Goal: Information Seeking & Learning: Learn about a topic

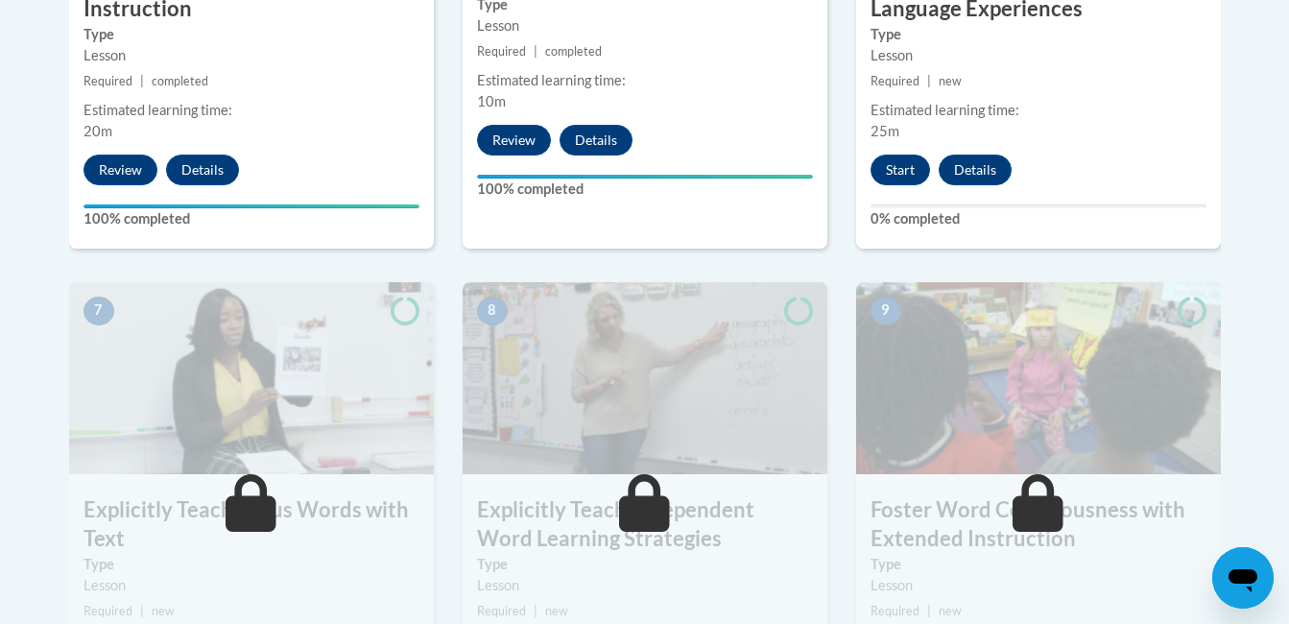
scroll to position [1434, 0]
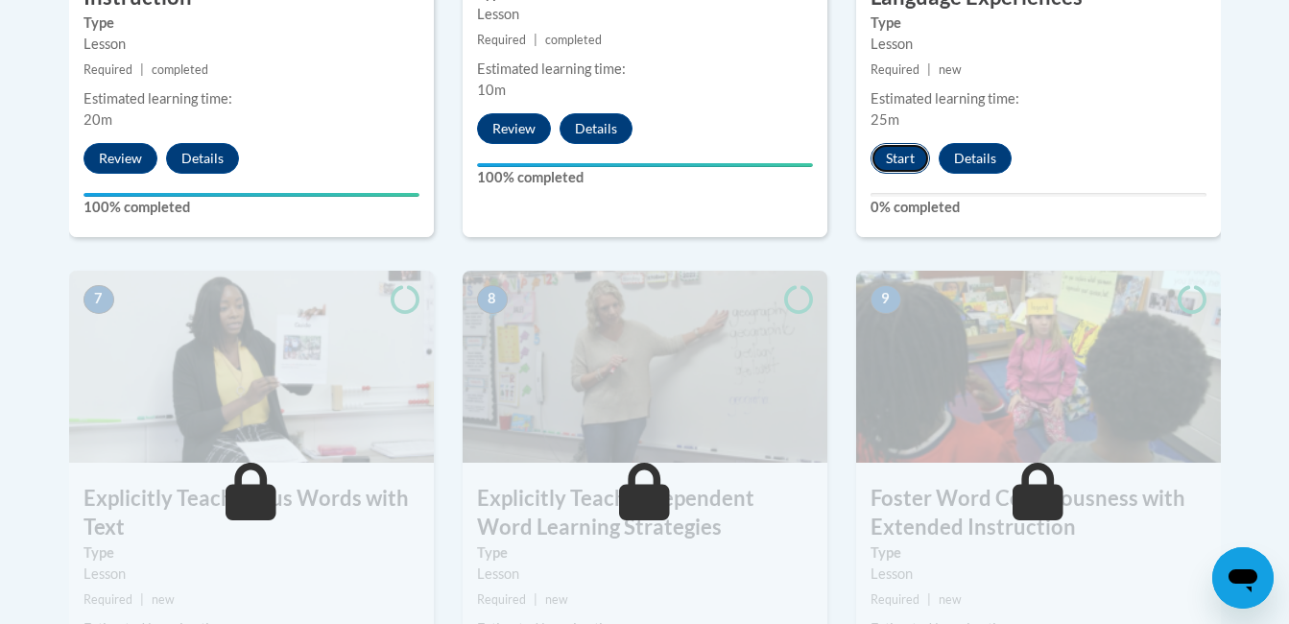
click at [890, 158] on button "Start" at bounding box center [901, 158] width 60 height 31
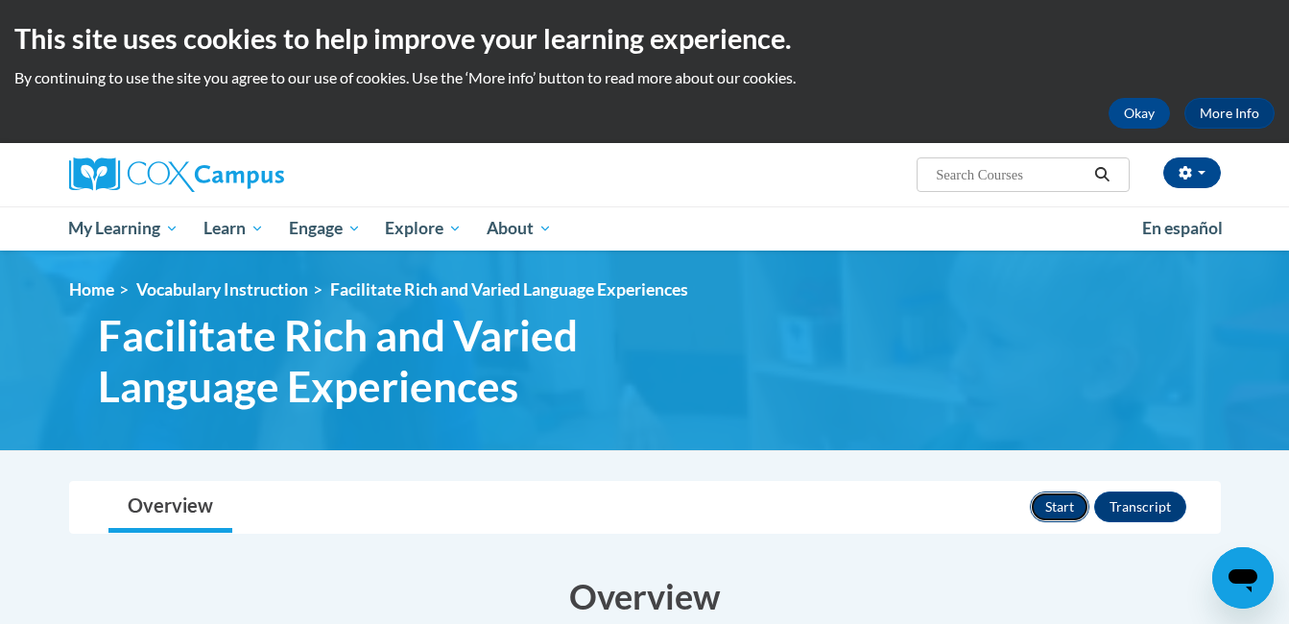
click at [1046, 517] on button "Start" at bounding box center [1060, 507] width 60 height 31
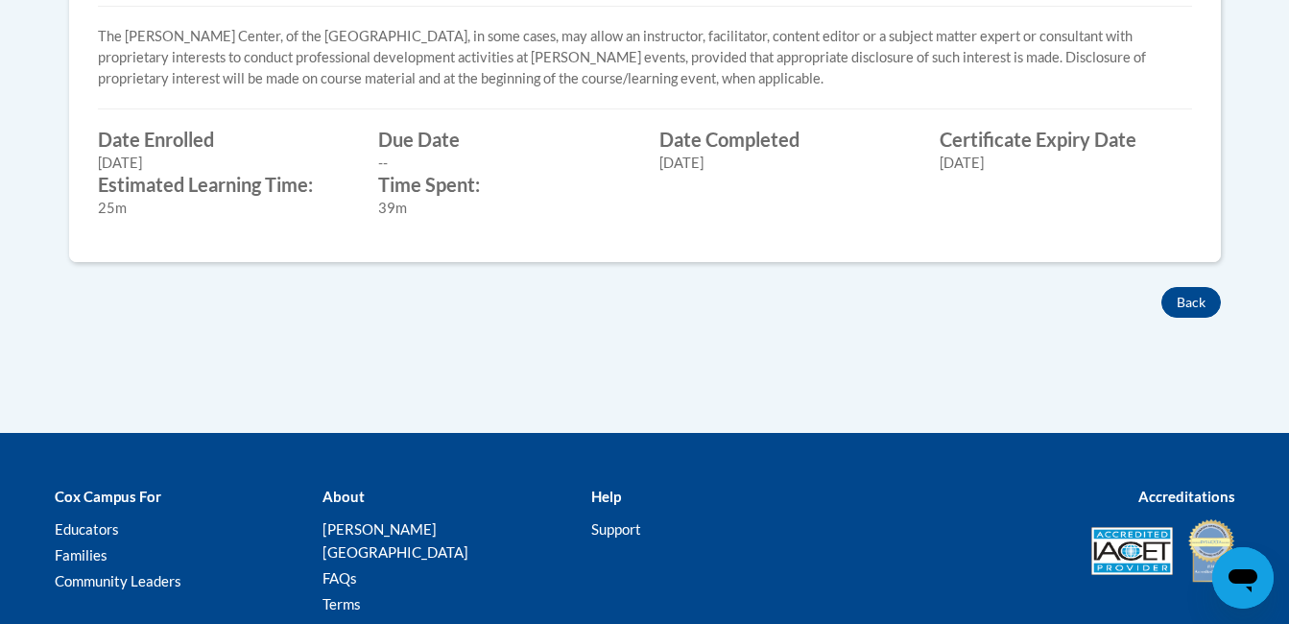
scroll to position [965, 0]
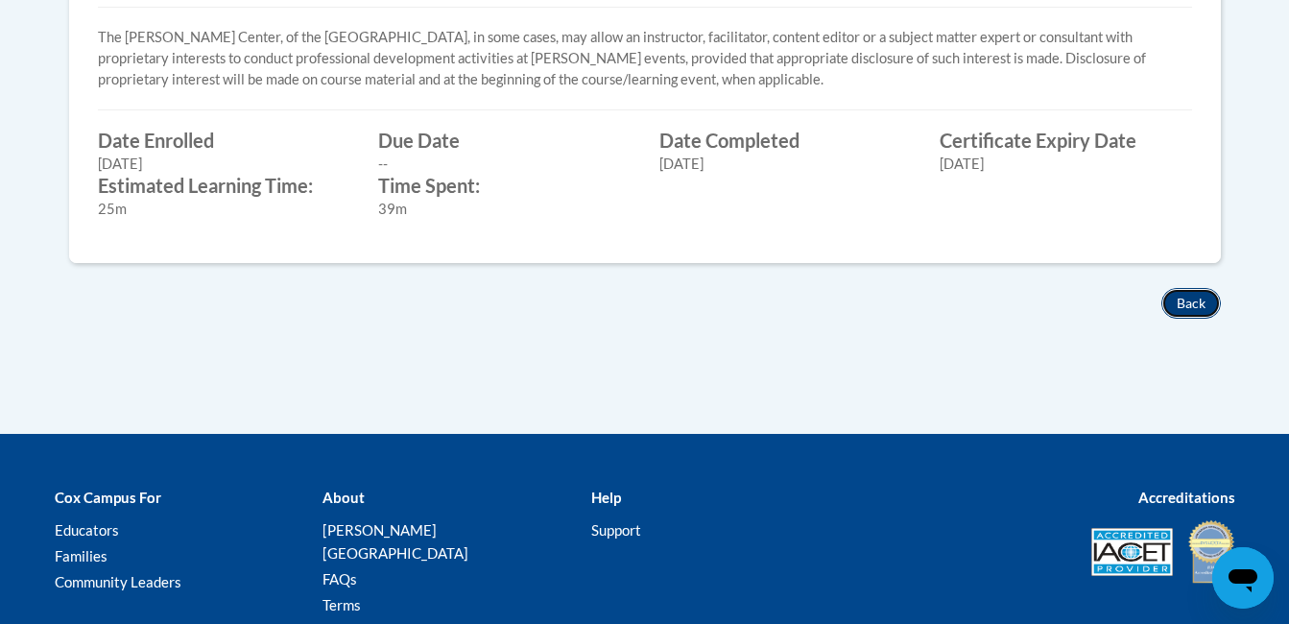
click at [1207, 298] on button "Back" at bounding box center [1192, 303] width 60 height 31
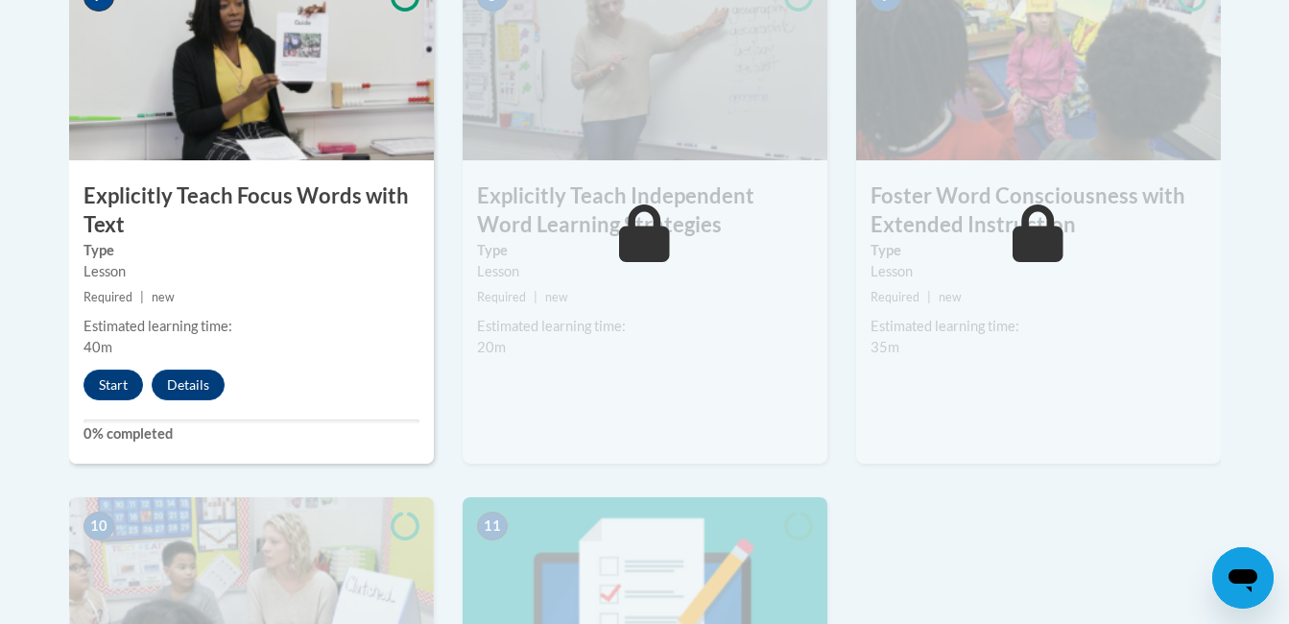
scroll to position [1720, 0]
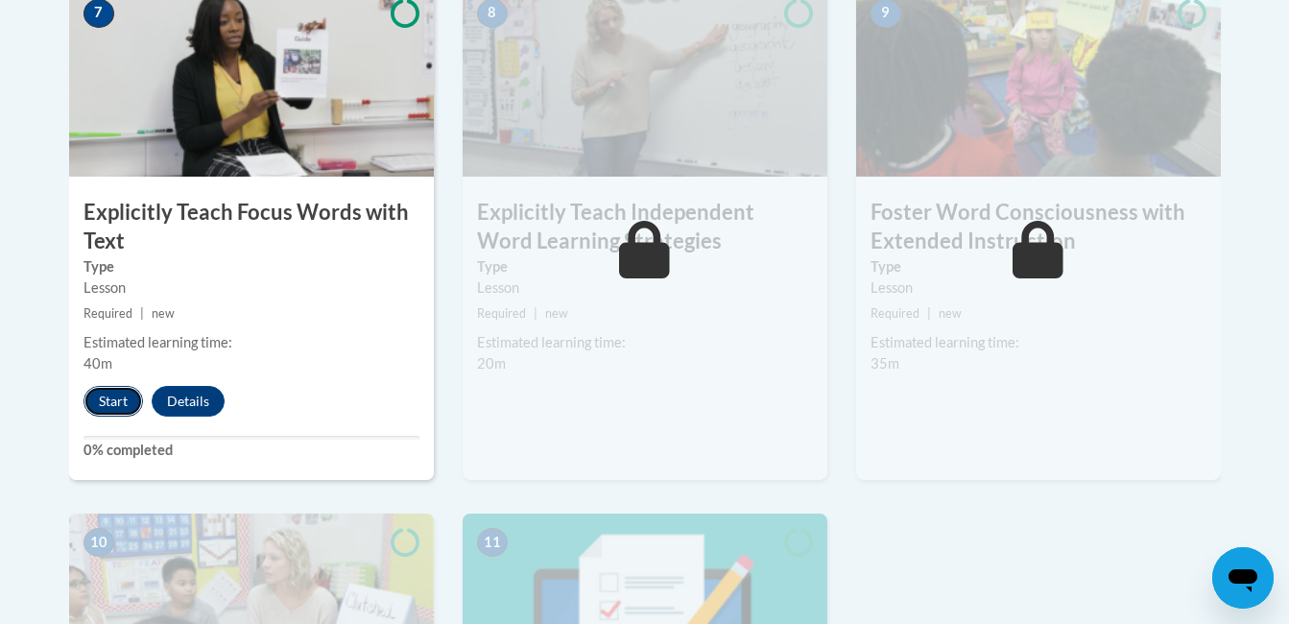
click at [106, 410] on button "Start" at bounding box center [114, 401] width 60 height 31
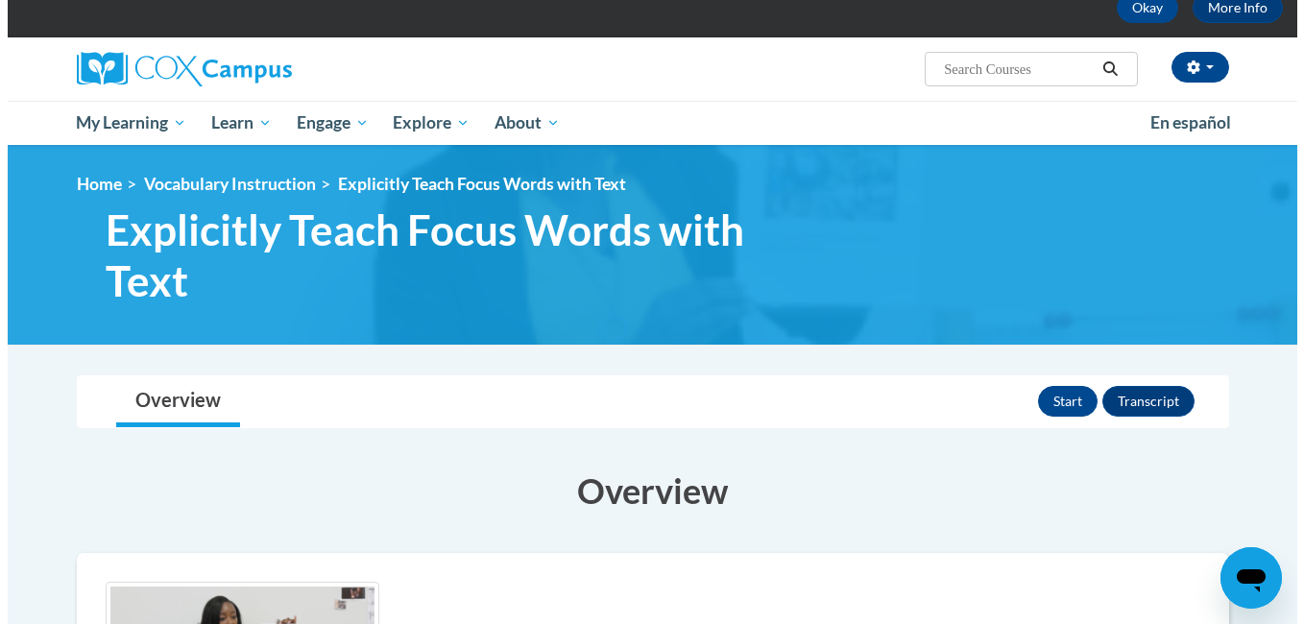
scroll to position [296, 0]
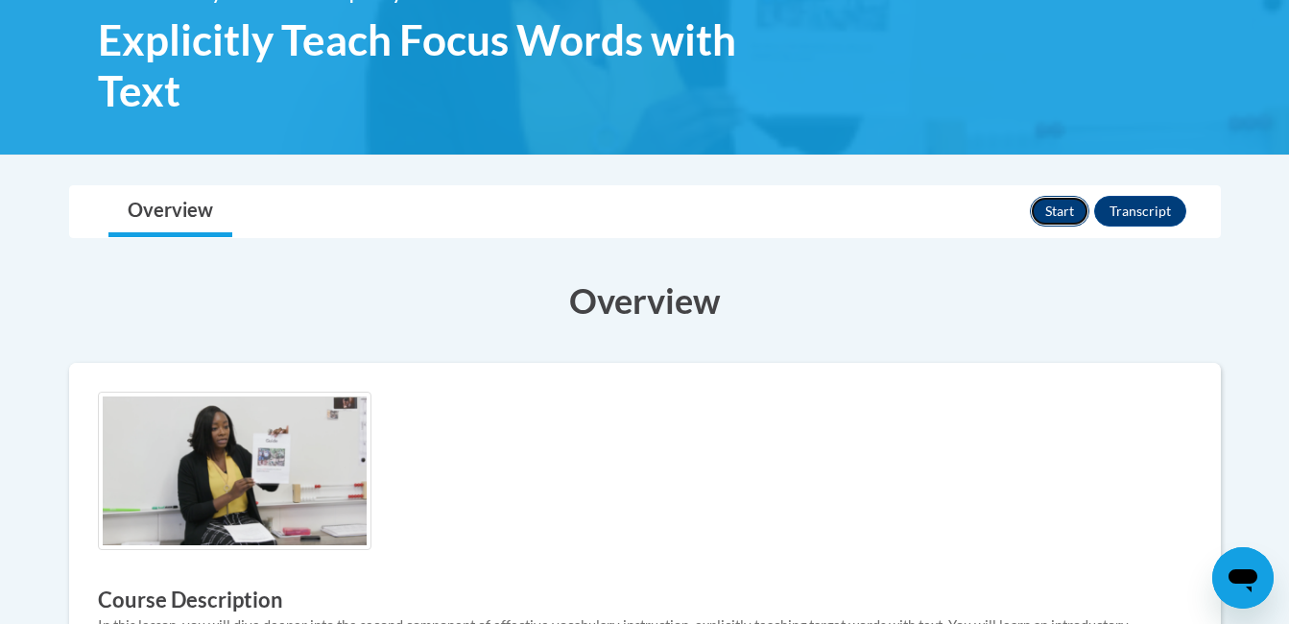
click at [1069, 218] on button "Start" at bounding box center [1060, 211] width 60 height 31
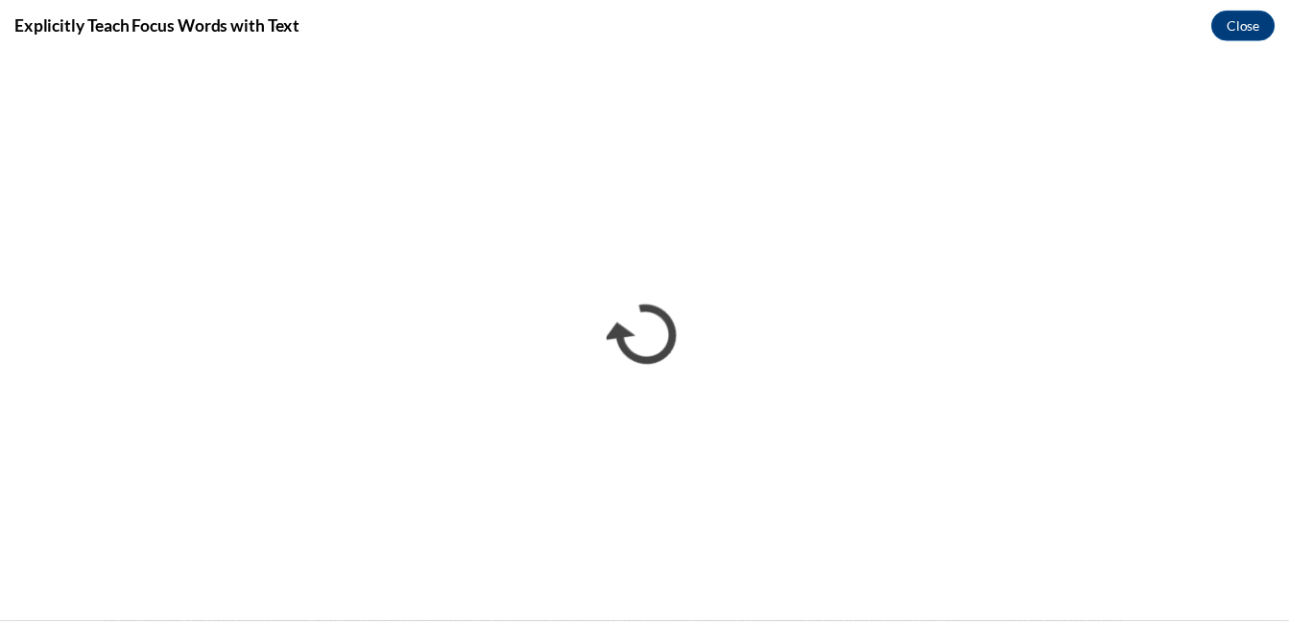
scroll to position [0, 0]
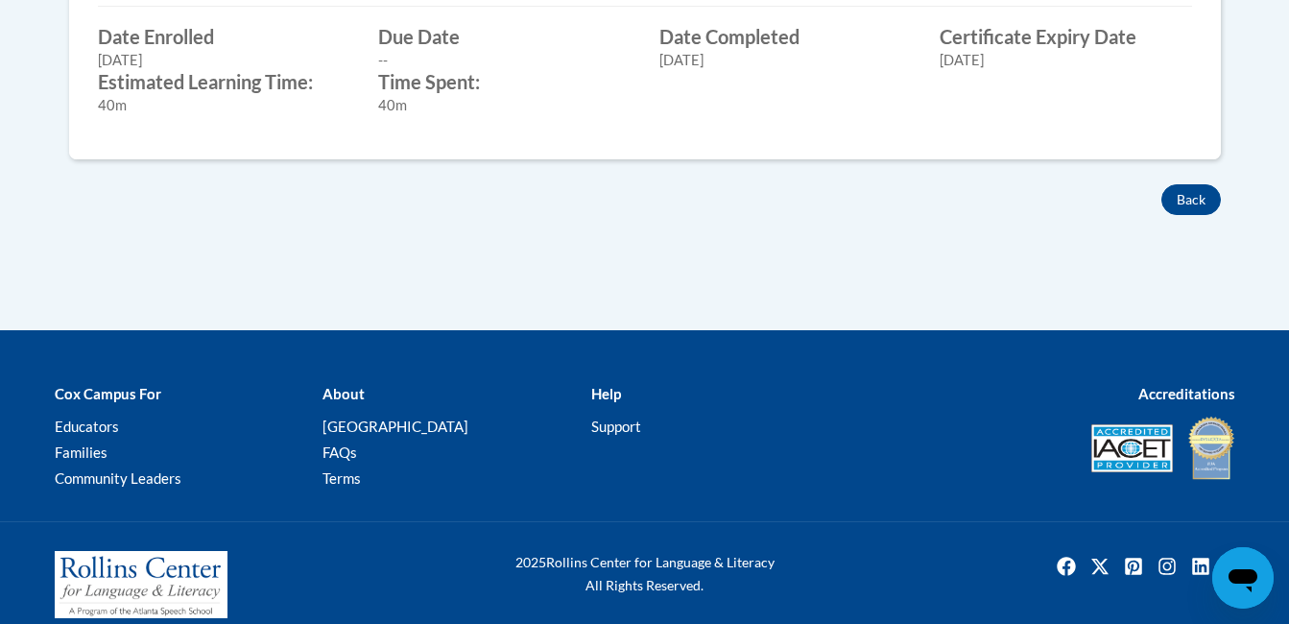
scroll to position [1093, 0]
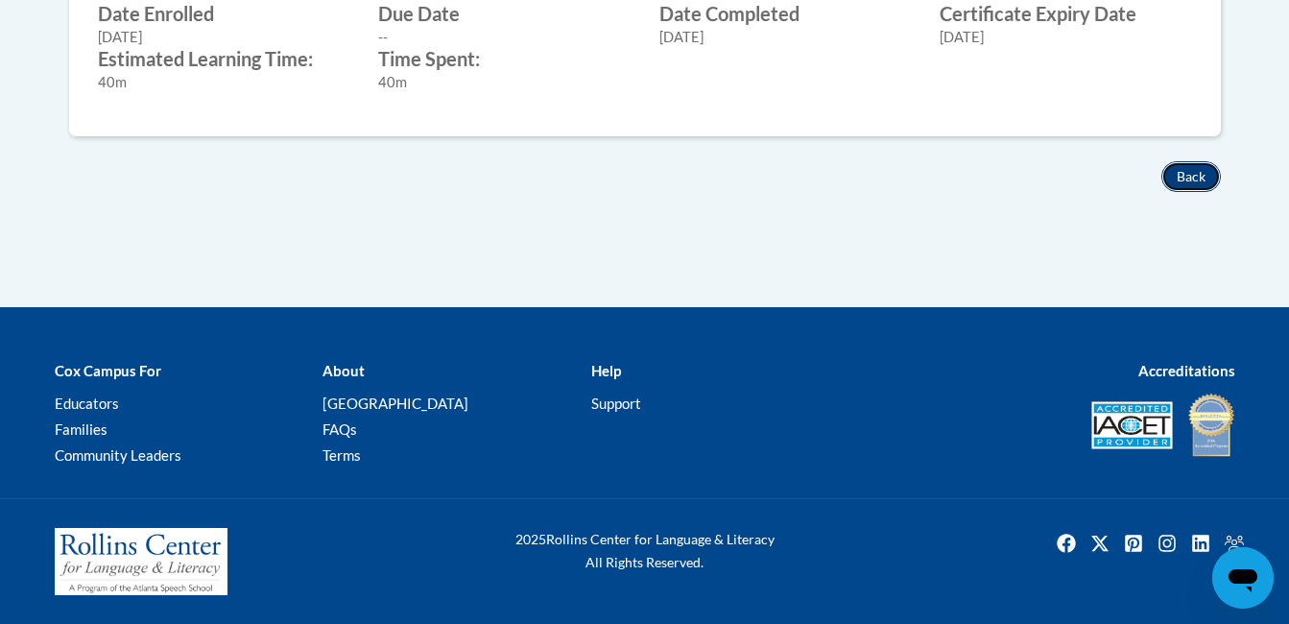
click at [1192, 190] on button "Back" at bounding box center [1192, 176] width 60 height 31
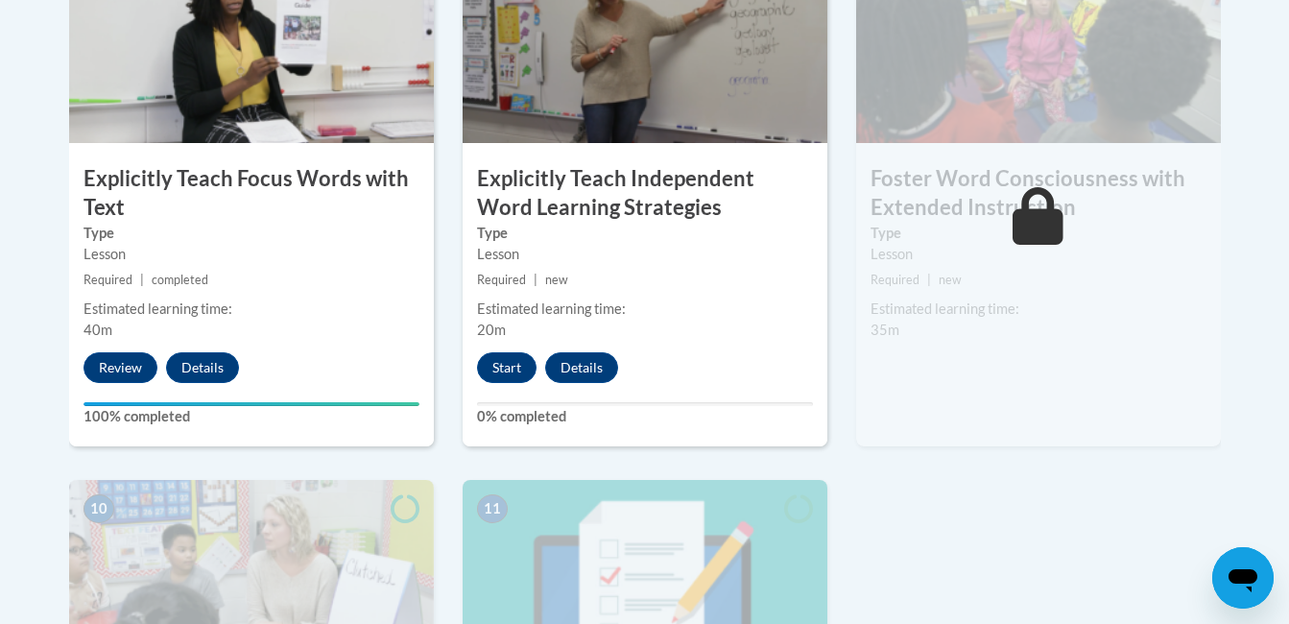
scroll to position [1749, 0]
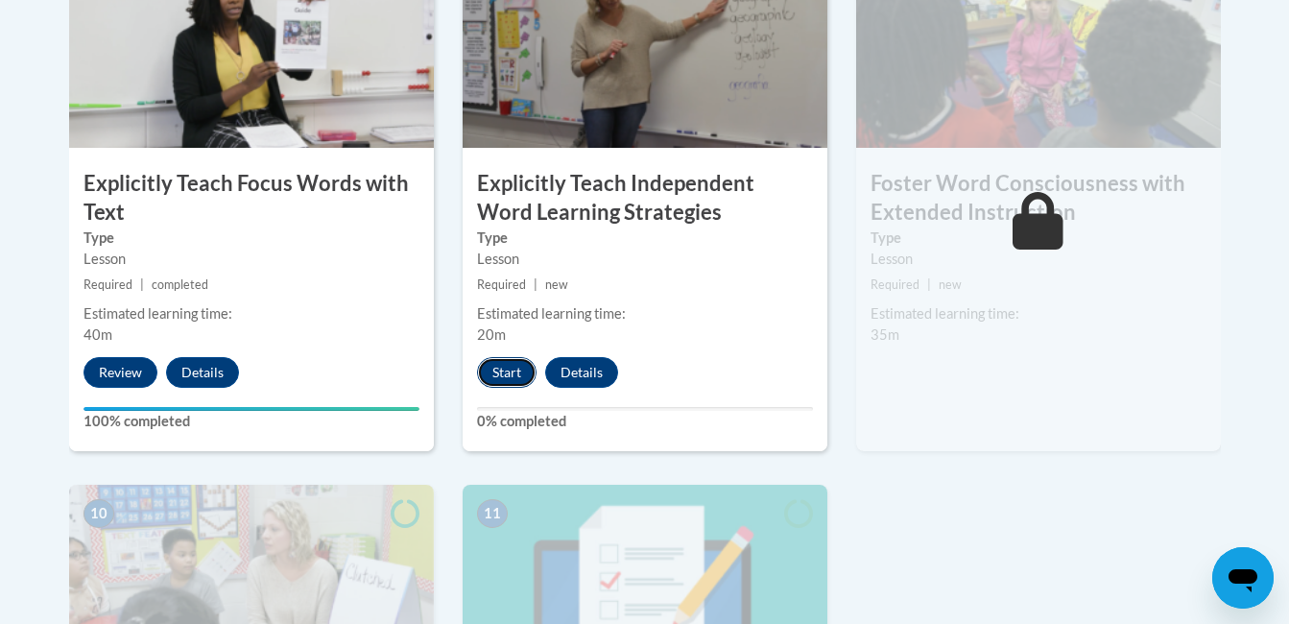
click at [510, 374] on button "Start" at bounding box center [507, 372] width 60 height 31
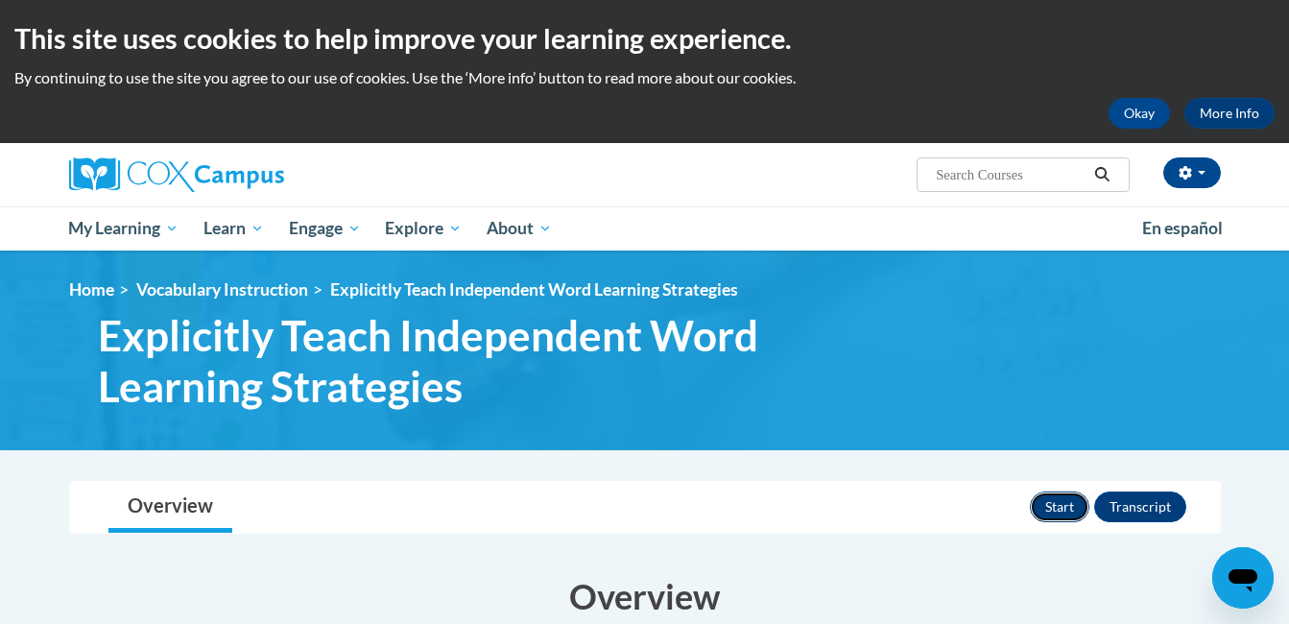
click at [1069, 509] on button "Start" at bounding box center [1060, 507] width 60 height 31
